Goal: Register for event/course

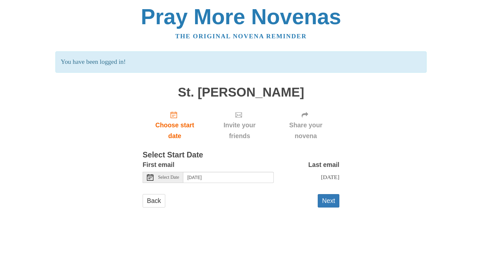
click at [171, 183] on div "First email Select Date [DATE] Last email [DATE] Selecting [DATE] as the start …" at bounding box center [241, 174] width 197 height 29
click at [174, 177] on span "Select Date" at bounding box center [168, 177] width 21 height 5
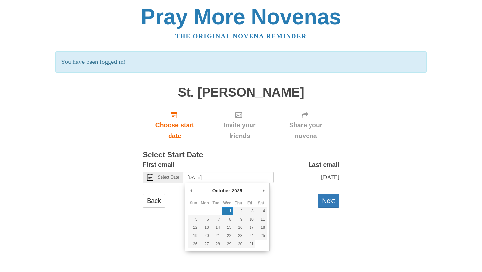
click at [178, 207] on div "Back Next" at bounding box center [241, 204] width 197 height 20
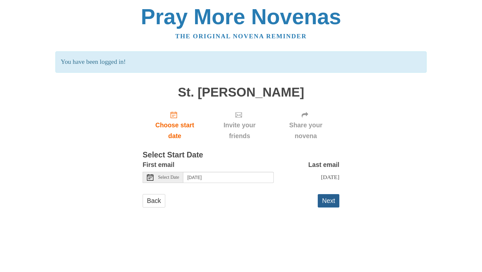
click at [334, 204] on button "Next" at bounding box center [329, 200] width 22 height 13
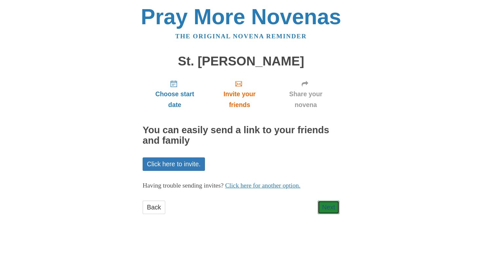
click at [334, 204] on link "Next" at bounding box center [329, 207] width 22 height 13
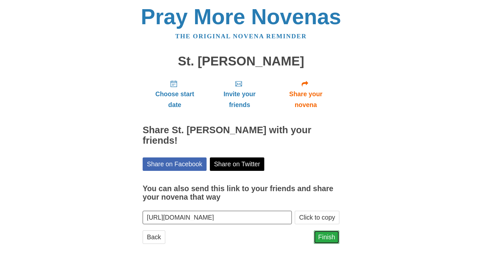
click at [334, 231] on link "Finish" at bounding box center [327, 237] width 26 height 13
